Goal: Information Seeking & Learning: Learn about a topic

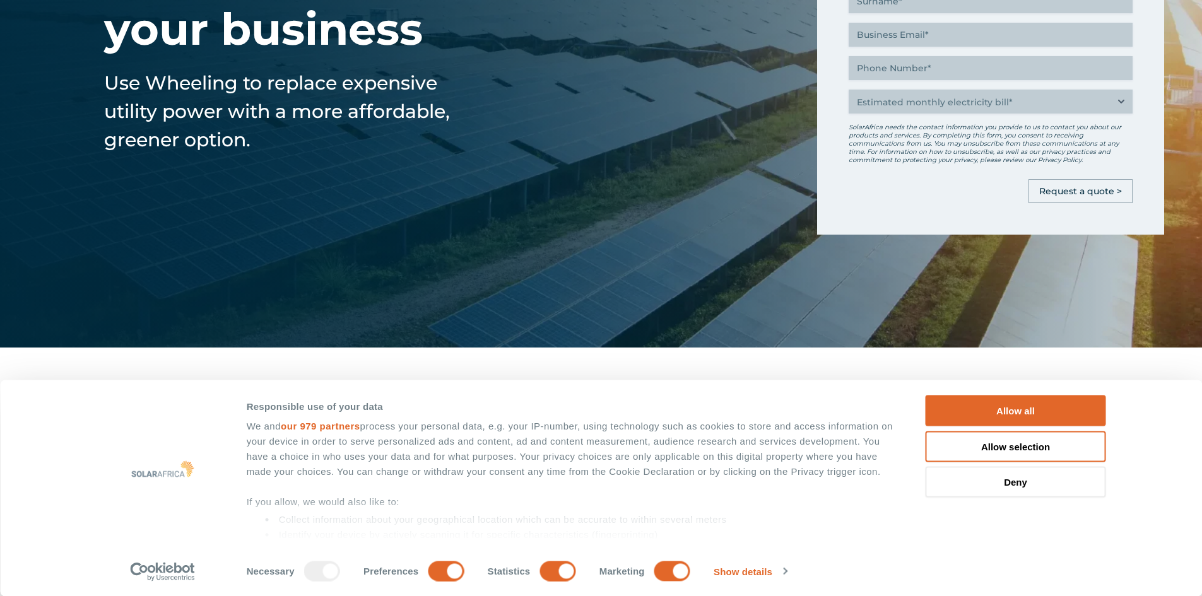
scroll to position [315, 0]
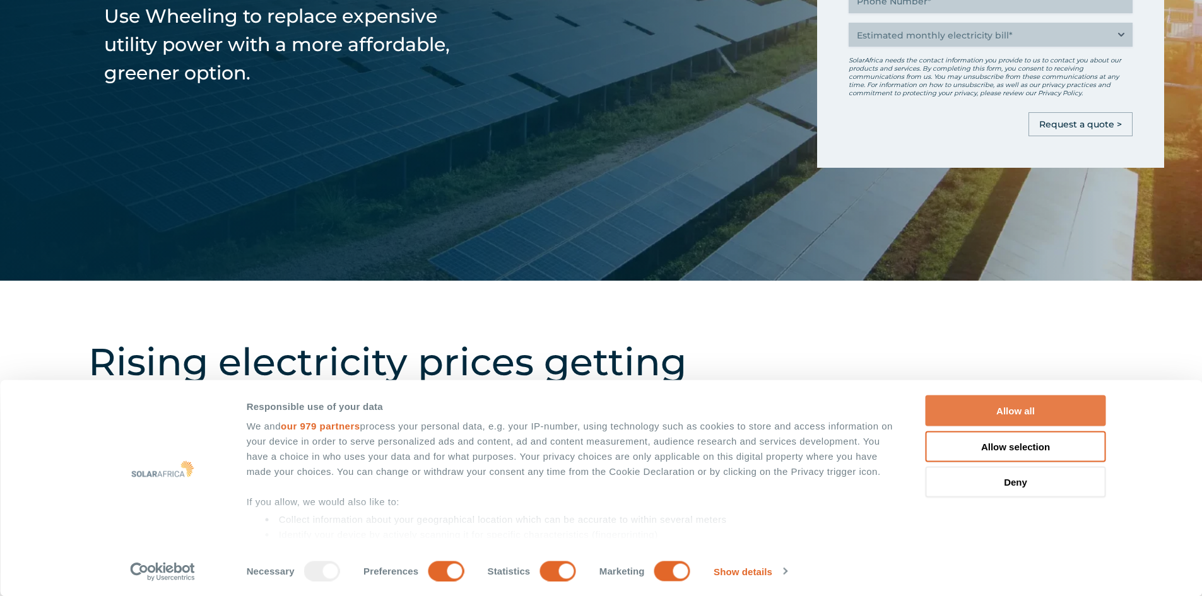
click at [1040, 404] on button "Allow all" at bounding box center [1016, 411] width 180 height 31
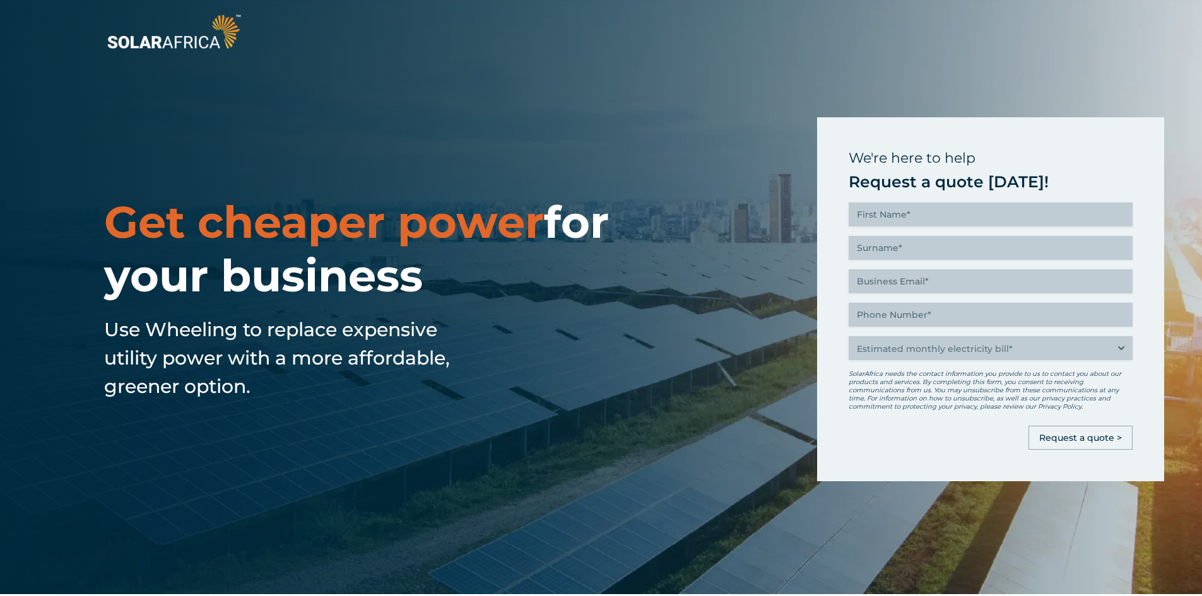
scroll to position [0, 0]
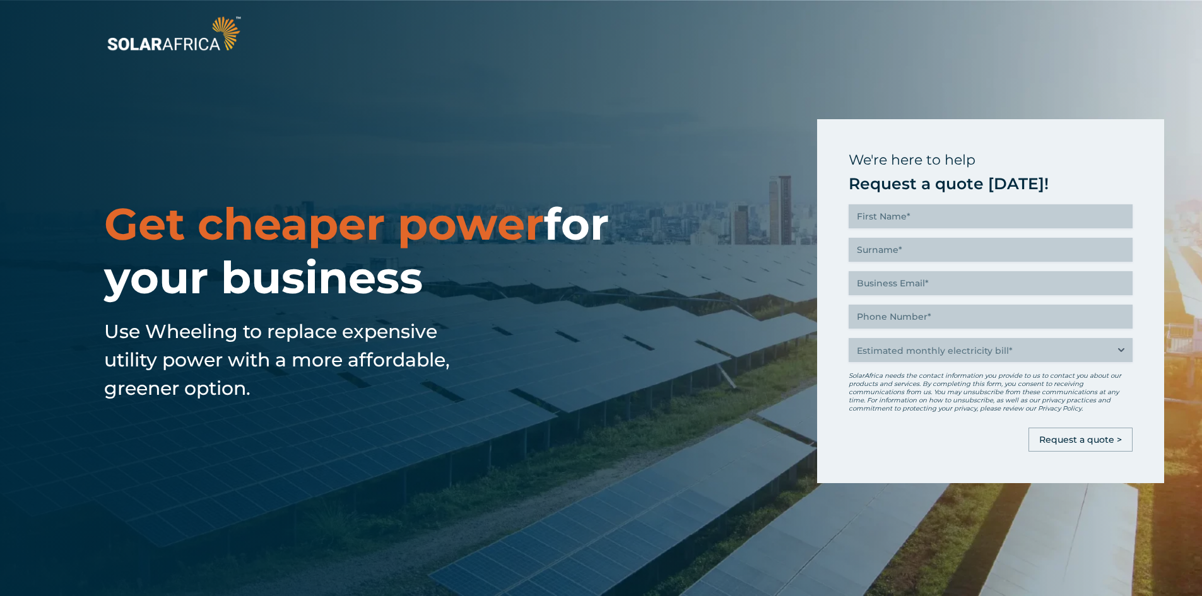
click at [157, 39] on img at bounding box center [173, 34] width 139 height 42
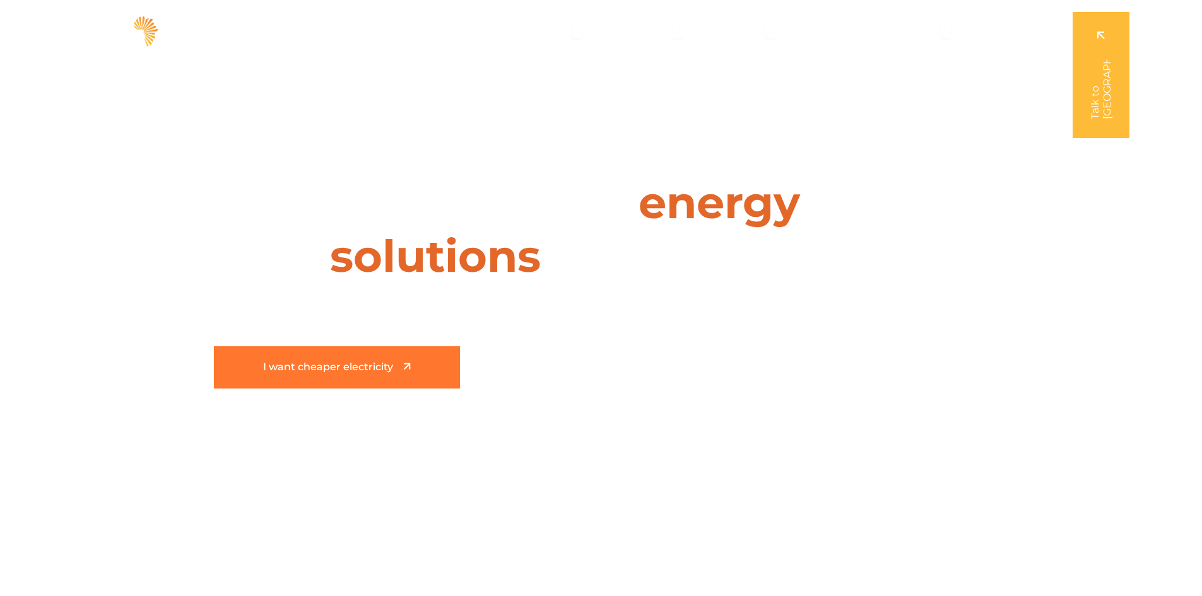
click at [327, 366] on span "I want cheaper electricity" at bounding box center [328, 367] width 130 height 11
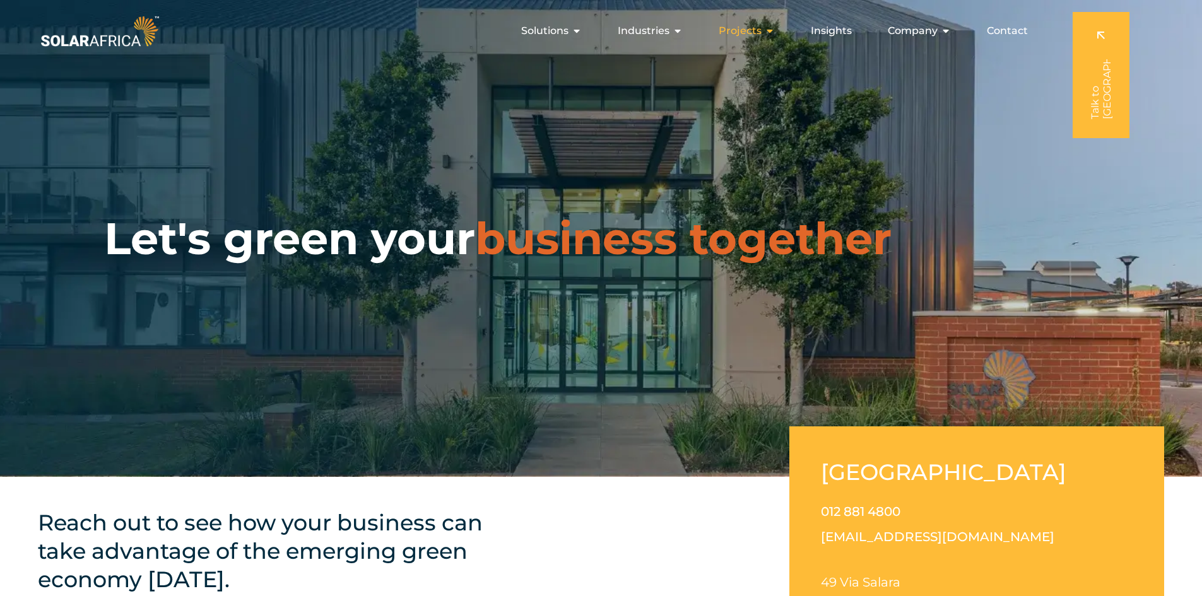
click at [739, 35] on span "Projects" at bounding box center [740, 30] width 43 height 15
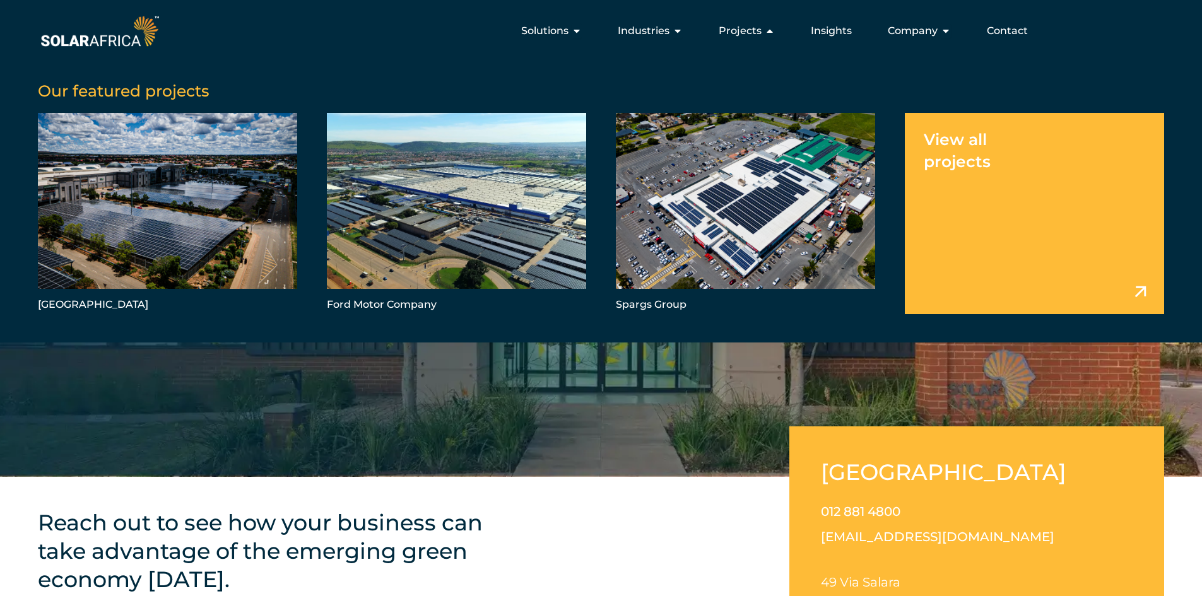
click at [1061, 241] on link "Menu" at bounding box center [1034, 213] width 259 height 201
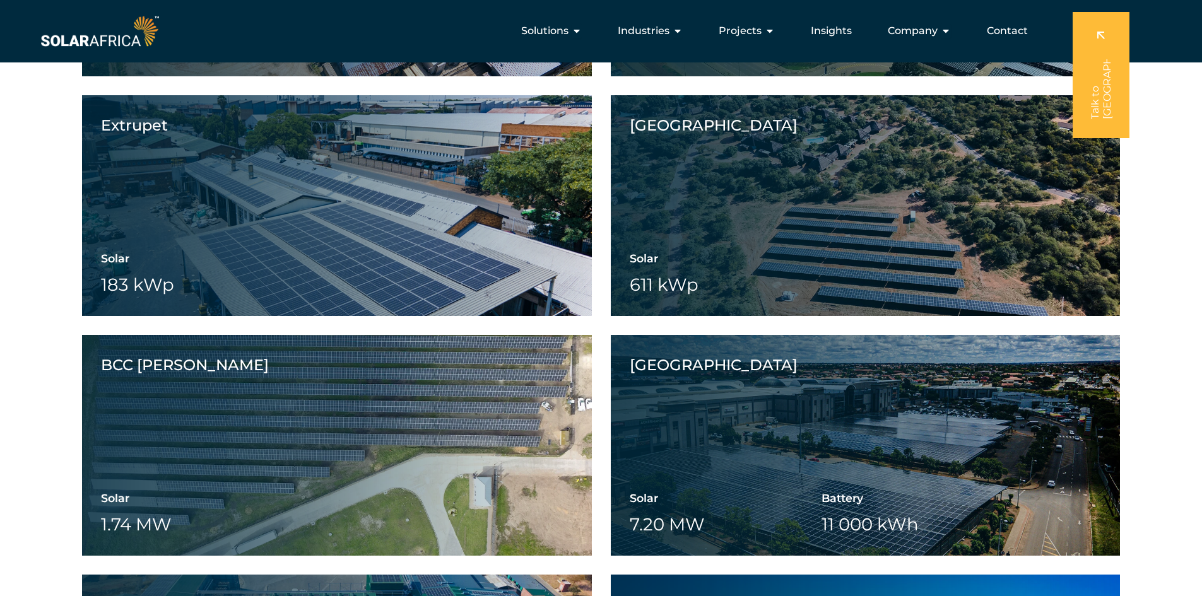
scroll to position [2271, 0]
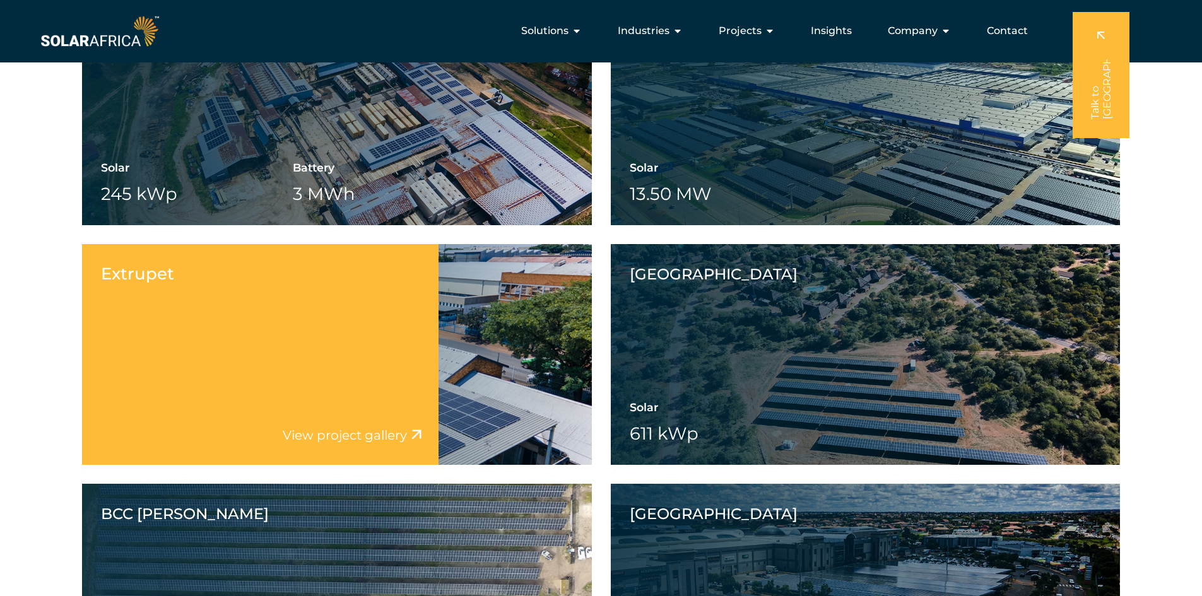
click at [251, 385] on div "Extrupet View project video View project gallery" at bounding box center [260, 354] width 356 height 221
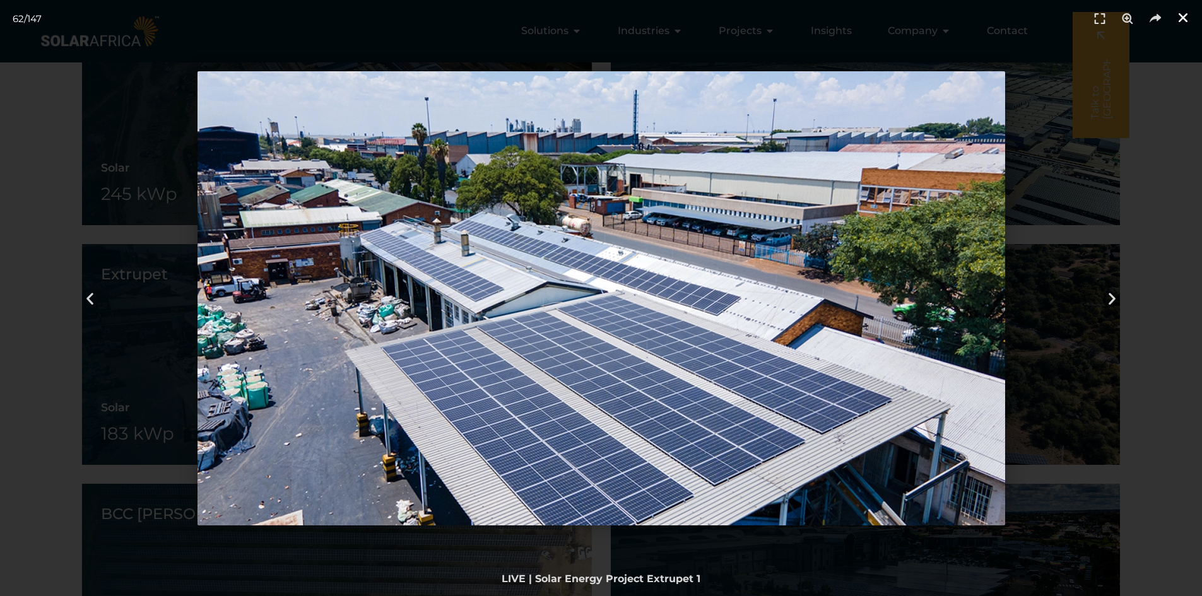
click at [1184, 21] on icon "Close (Esc)" at bounding box center [1183, 17] width 13 height 13
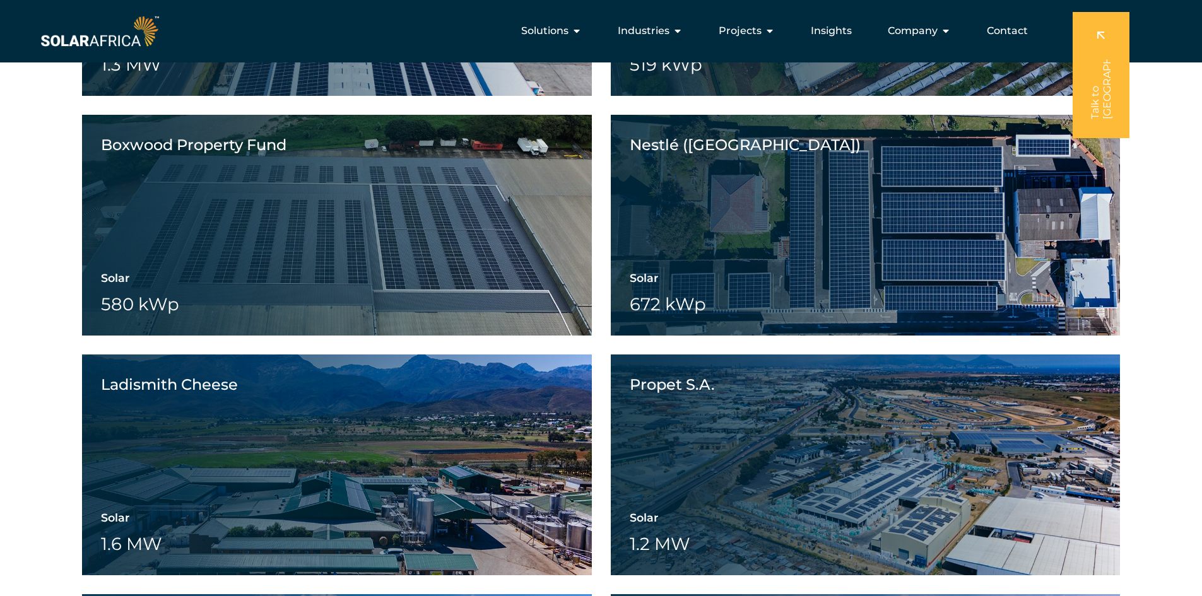
scroll to position [1136, 0]
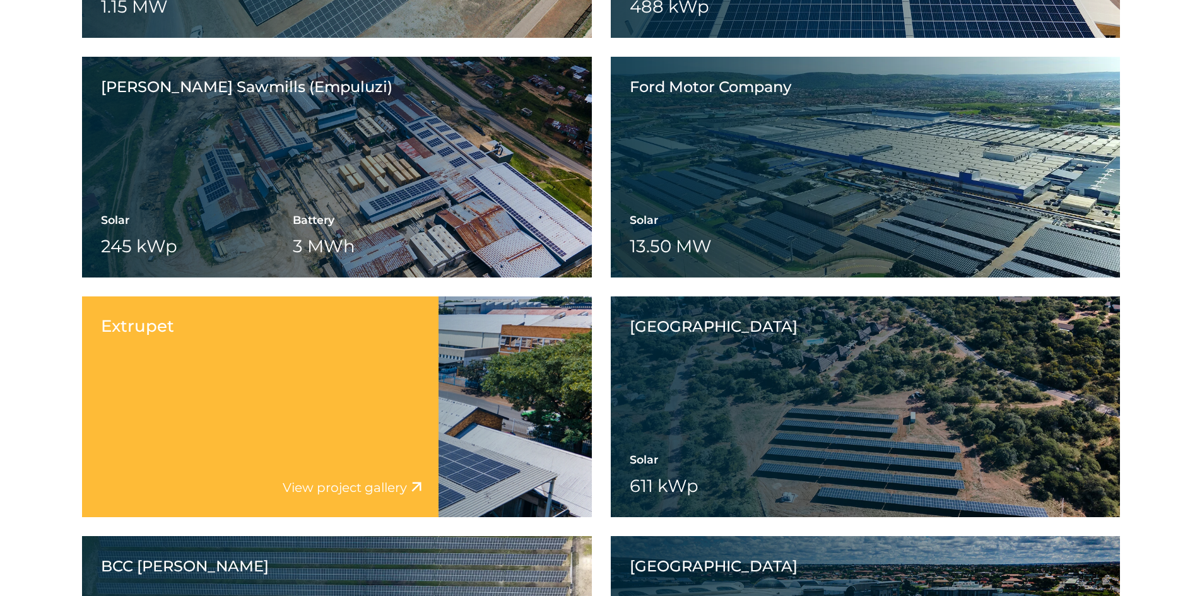
scroll to position [2271, 0]
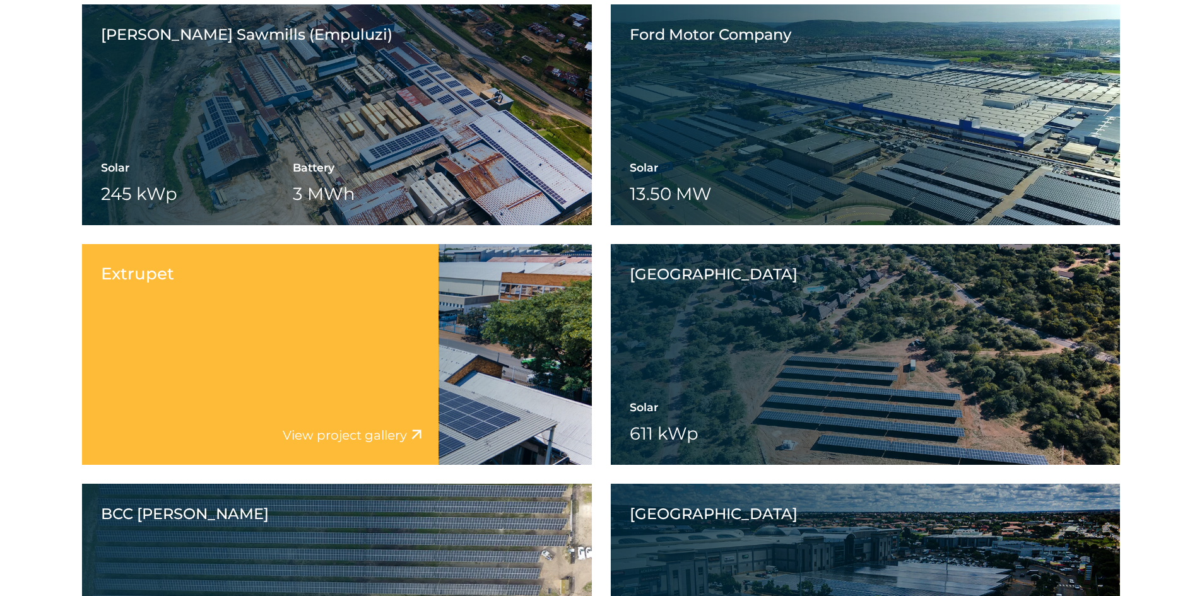
click at [330, 389] on div "Extrupet View project video View project gallery" at bounding box center [260, 354] width 356 height 221
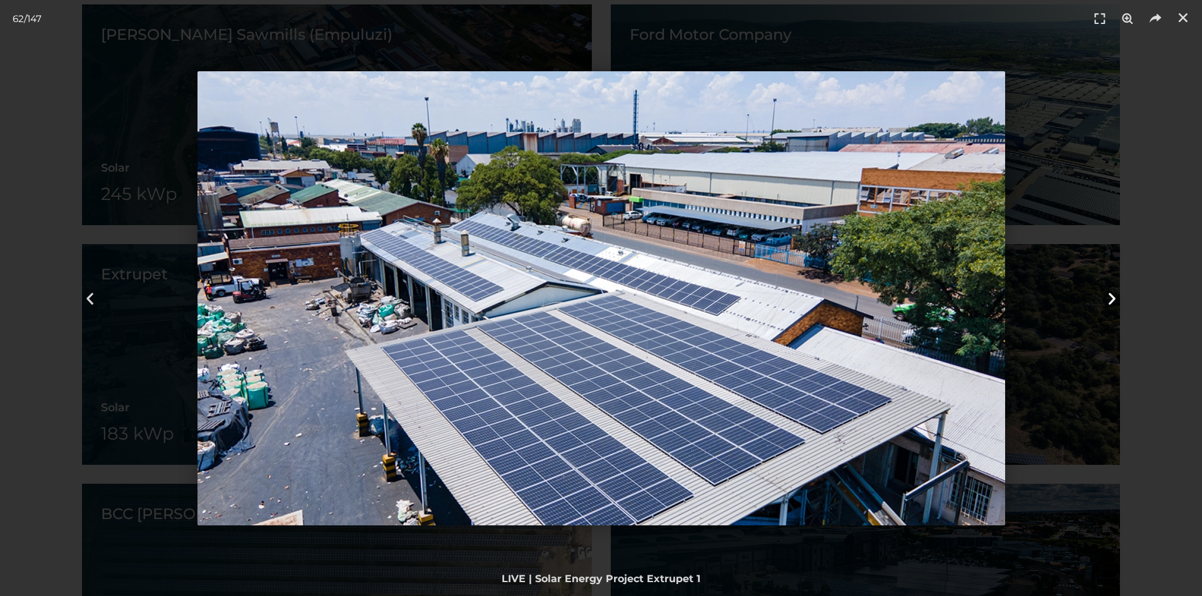
click at [1159, 401] on div "Next" at bounding box center [1111, 298] width 180 height 596
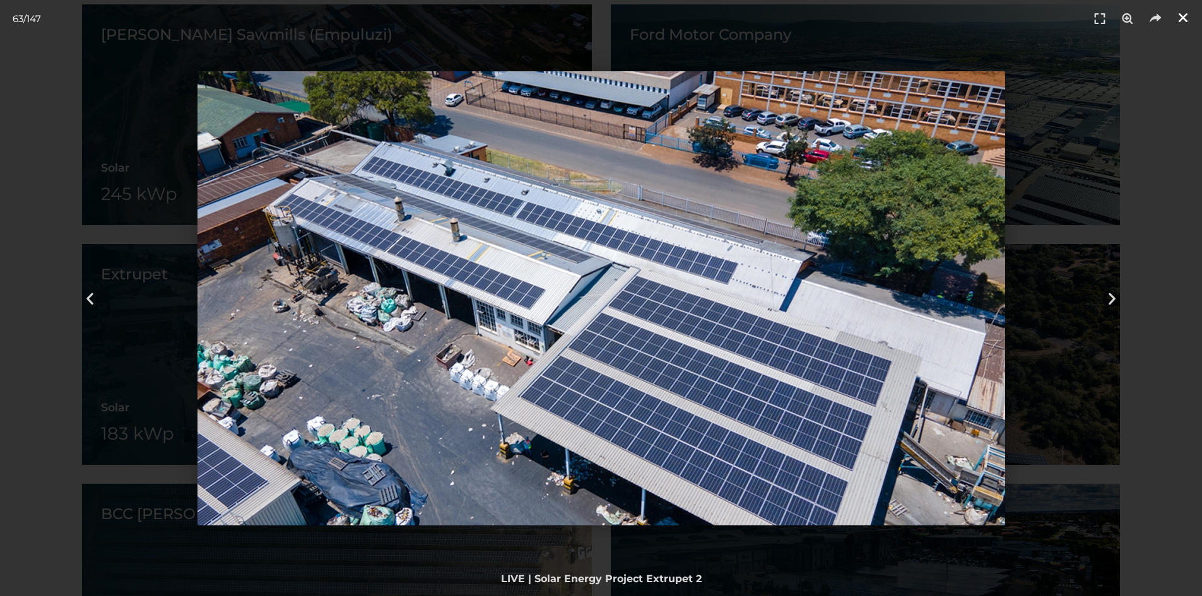
click at [1183, 17] on icon "Close (Esc)" at bounding box center [1183, 17] width 13 height 13
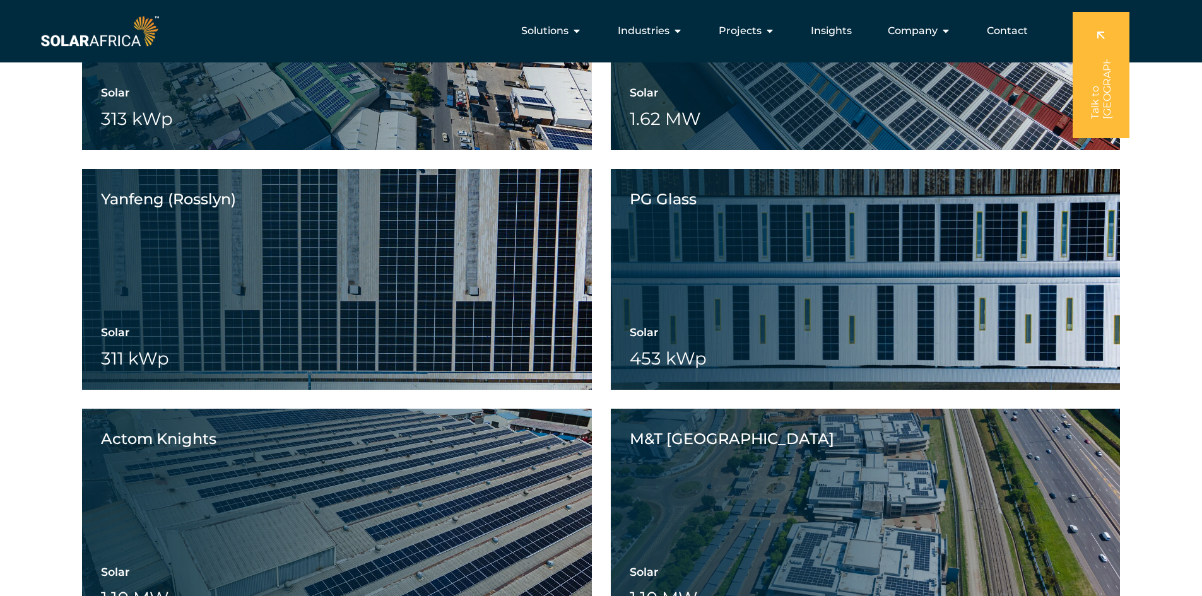
scroll to position [3659, 0]
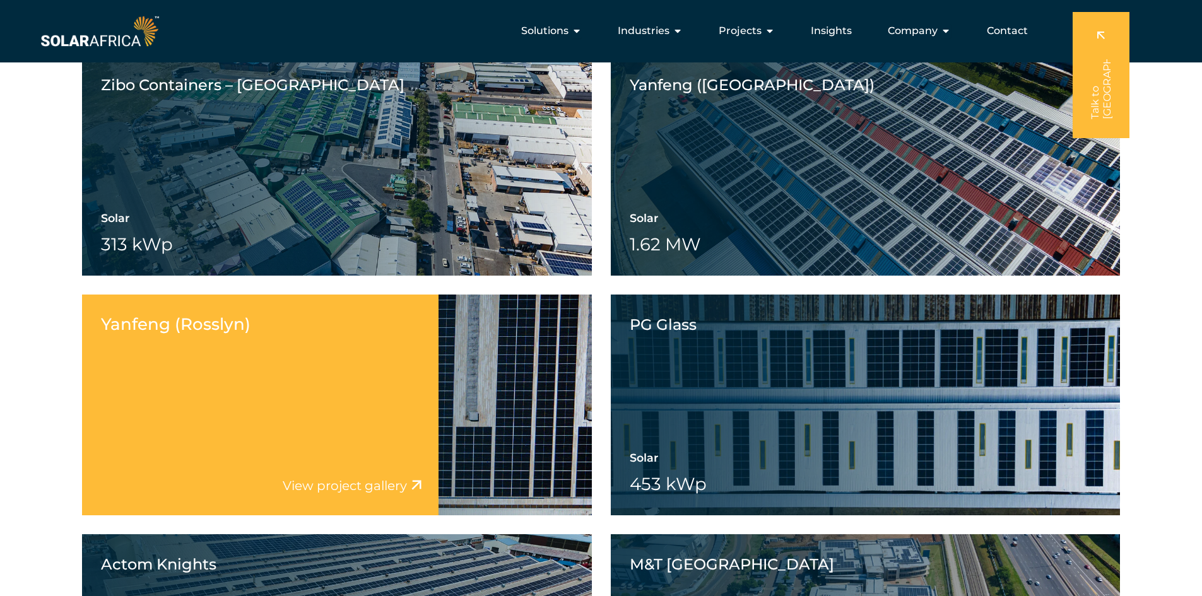
click at [362, 441] on div "Yanfeng (Rosslyn) View project video View project gallery" at bounding box center [260, 405] width 356 height 221
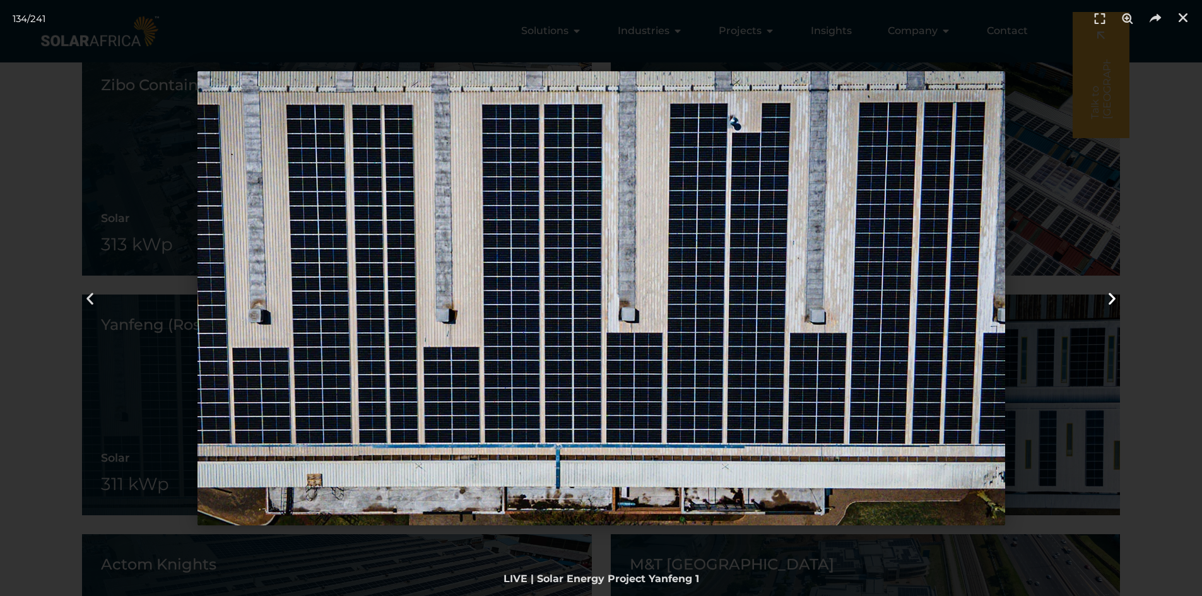
click at [1109, 297] on icon "Next slide" at bounding box center [1112, 298] width 16 height 16
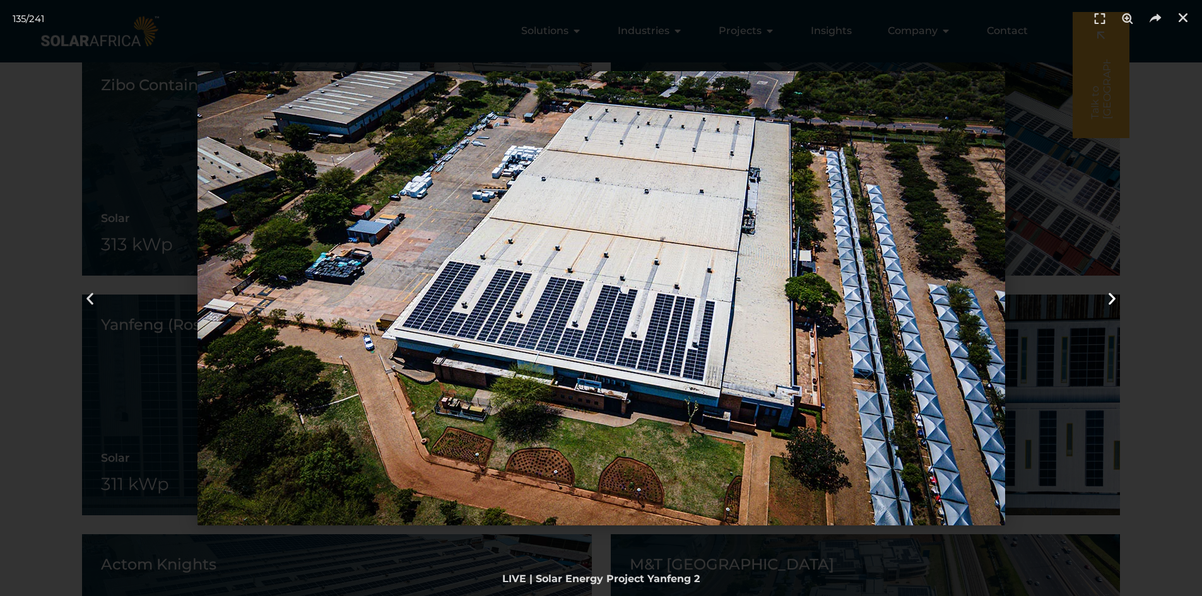
click at [1151, 432] on div "Next" at bounding box center [1111, 298] width 180 height 596
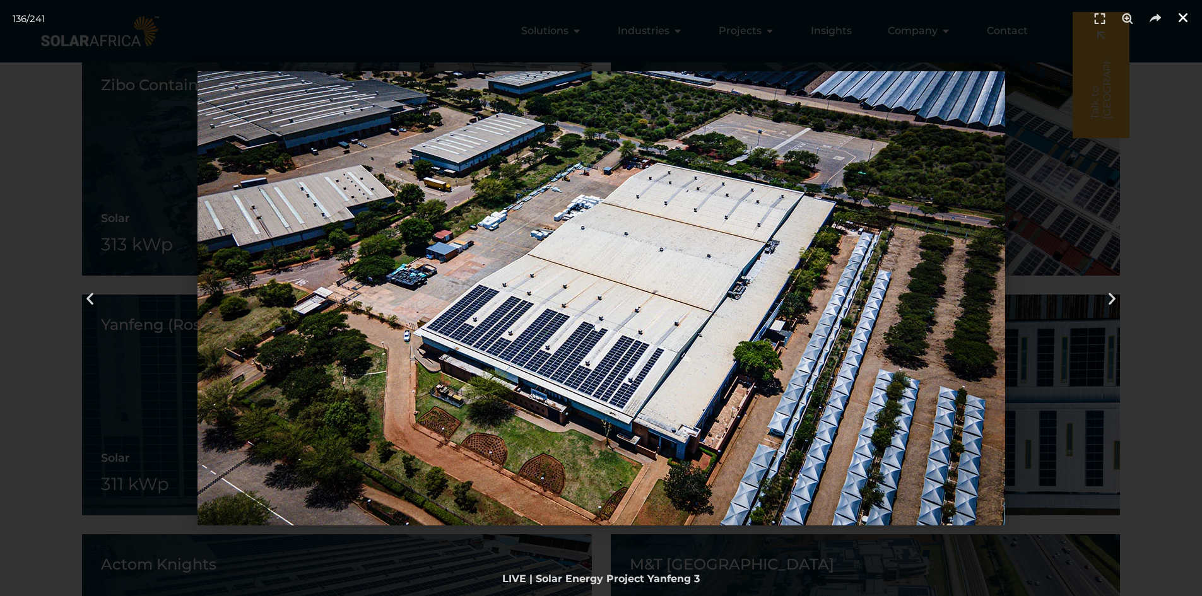
click at [1175, 16] on link "Close (Esc)" at bounding box center [1182, 17] width 19 height 19
